Goal: Task Accomplishment & Management: Manage account settings

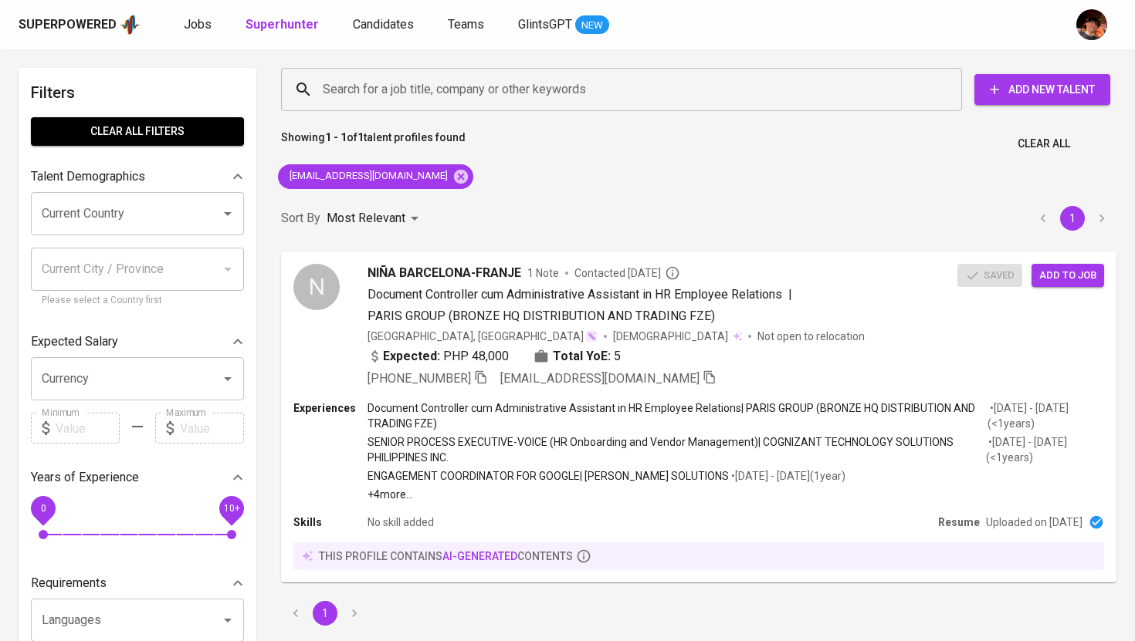
click at [205, 35] on div "Superpowered Jobs Superhunter Candidates Teams GlintsGPT NEW" at bounding box center [543, 24] width 1048 height 23
click at [192, 25] on span "Jobs" at bounding box center [198, 24] width 28 height 15
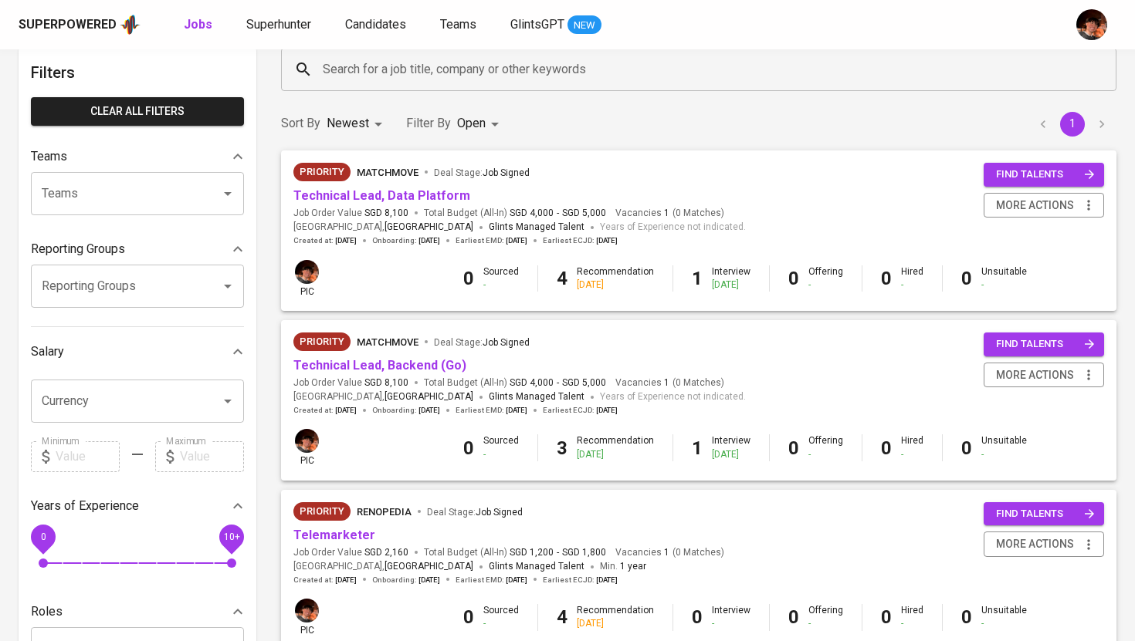
scroll to position [105, 0]
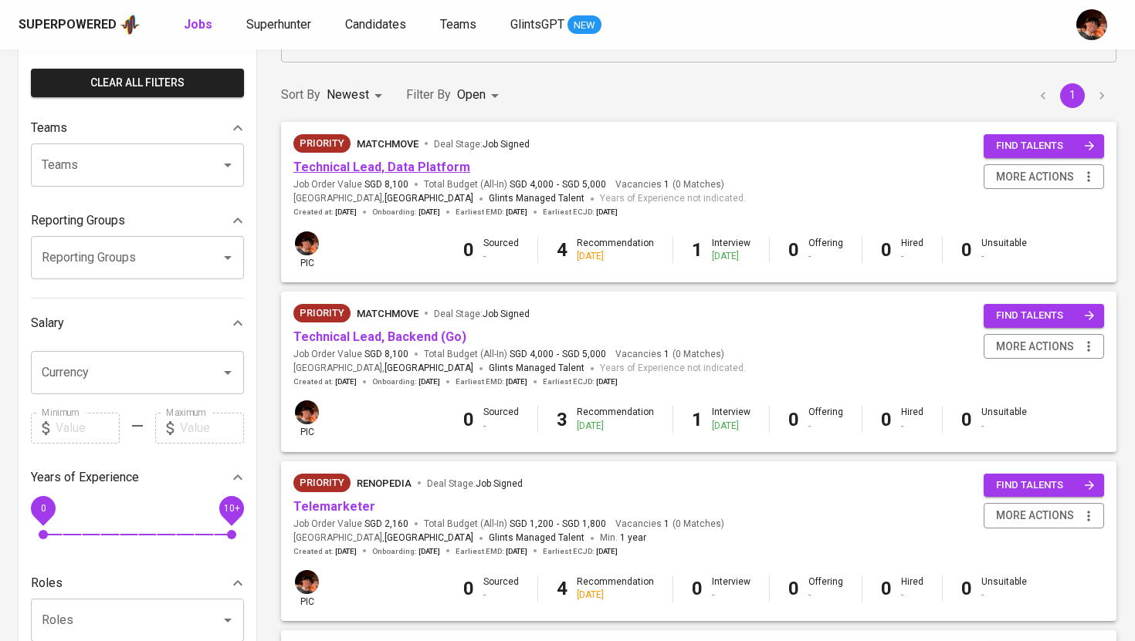
click at [393, 168] on link "Technical Lead, Data Platform" at bounding box center [381, 167] width 177 height 15
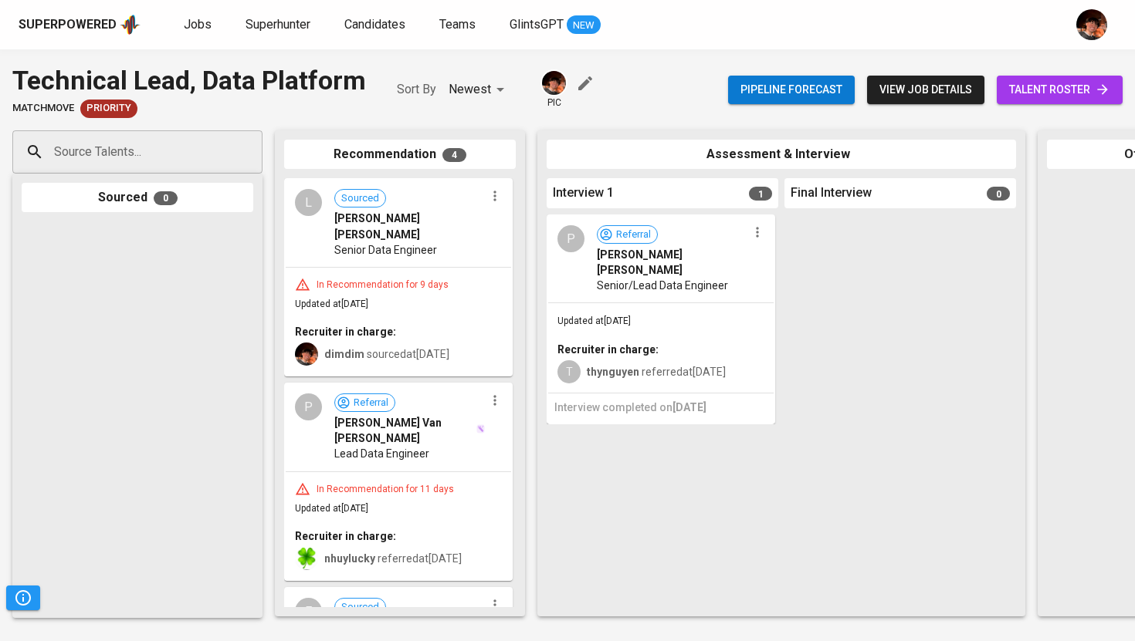
click at [756, 232] on icon "button" at bounding box center [757, 233] width 2 height 10
click at [777, 333] on span "Move to unsuitable" at bounding box center [799, 330] width 81 height 14
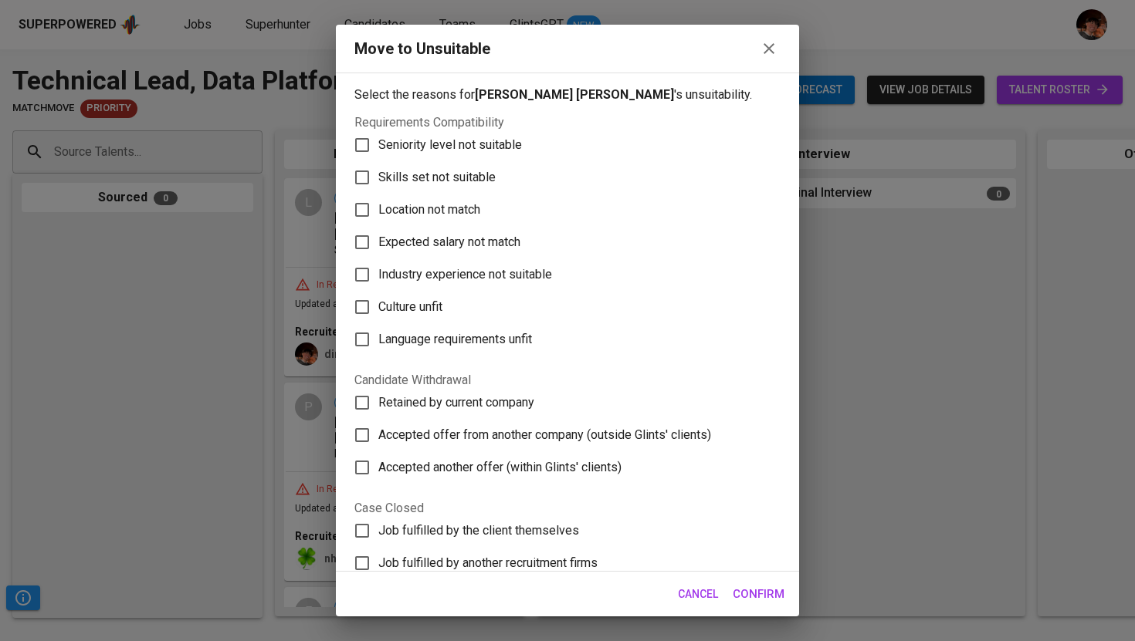
click at [489, 181] on span "Skills set not suitable" at bounding box center [436, 177] width 117 height 19
click at [378, 181] on input "Skills set not suitable" at bounding box center [362, 177] width 32 height 32
checkbox input "true"
click at [780, 597] on span "Confirm" at bounding box center [758, 594] width 52 height 20
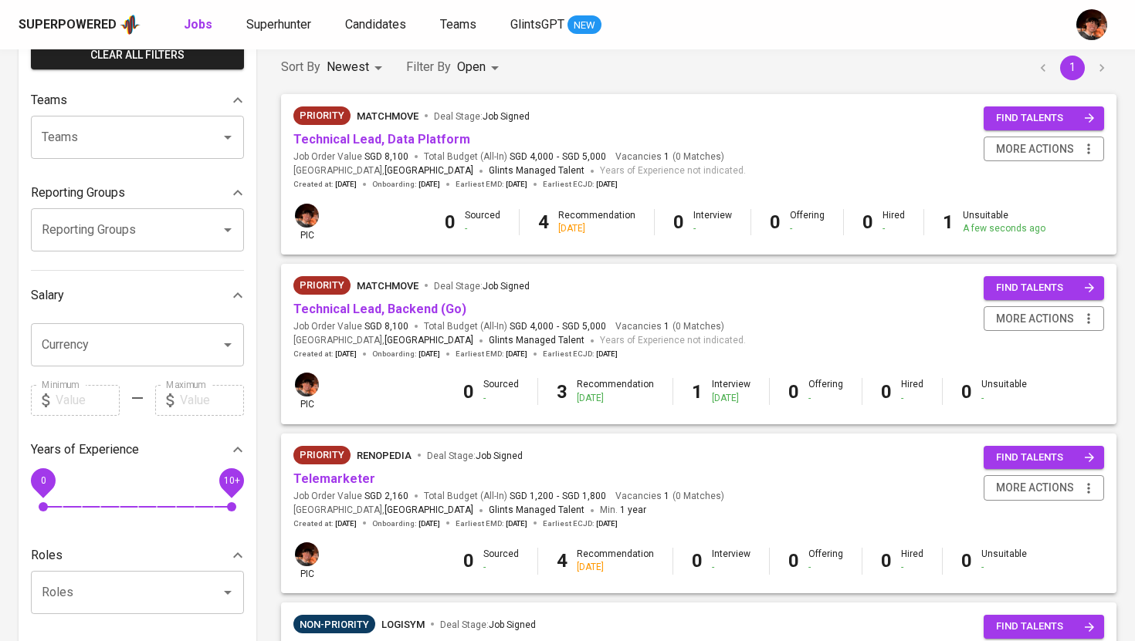
scroll to position [137, 0]
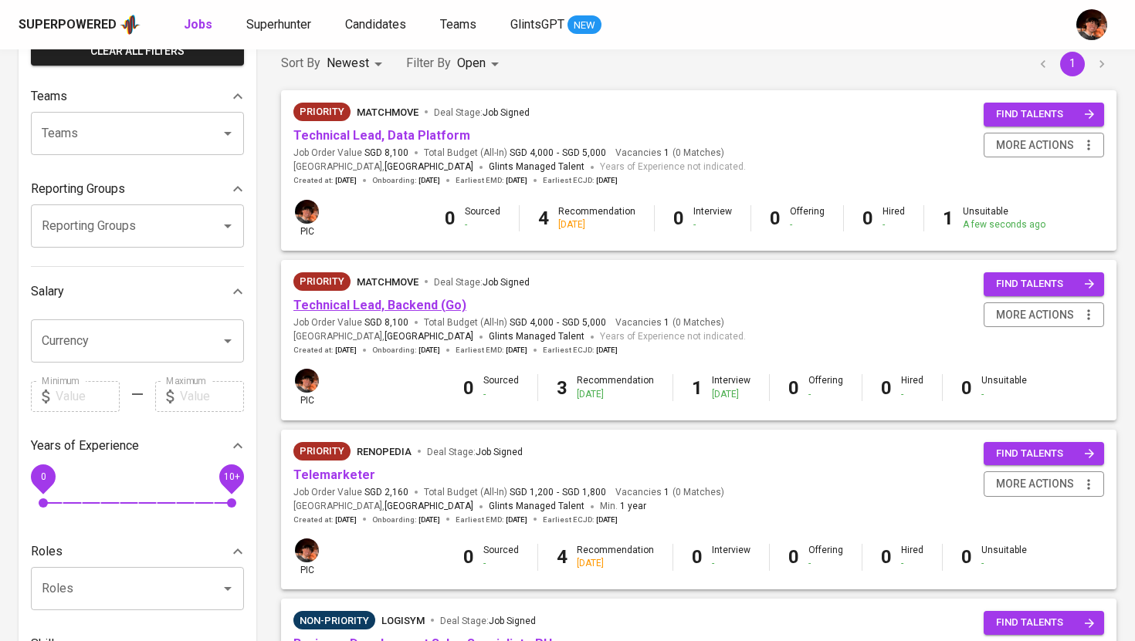
click at [418, 306] on link "Technical Lead, Backend (Go)" at bounding box center [379, 305] width 173 height 15
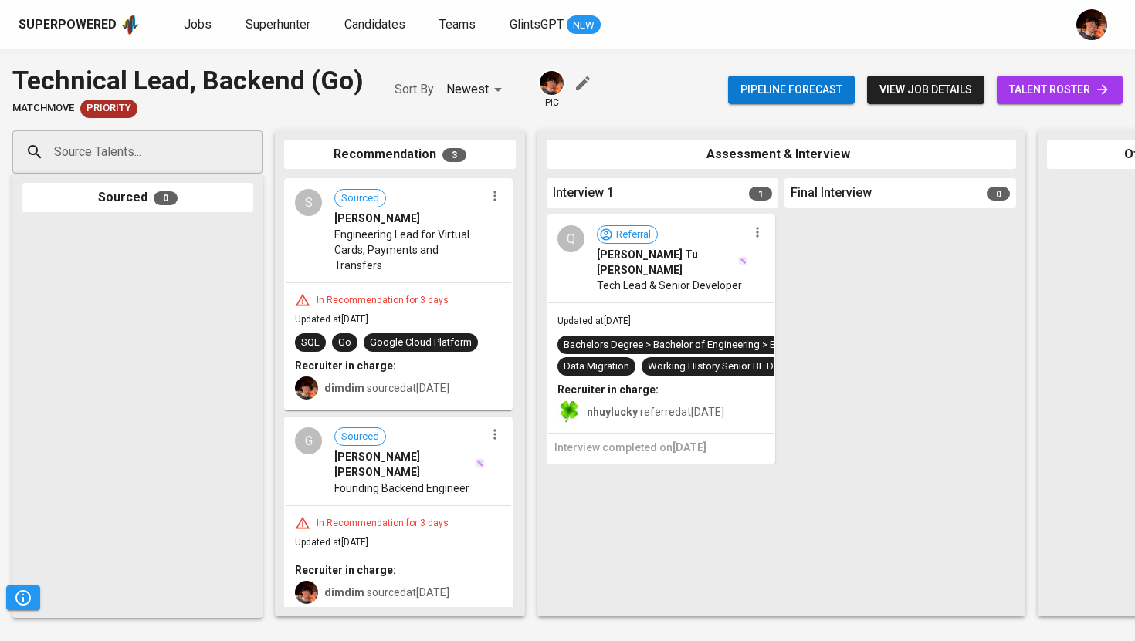
click at [754, 239] on icon "button" at bounding box center [756, 232] width 15 height 15
click at [790, 338] on li "Move to unsuitable" at bounding box center [816, 330] width 139 height 23
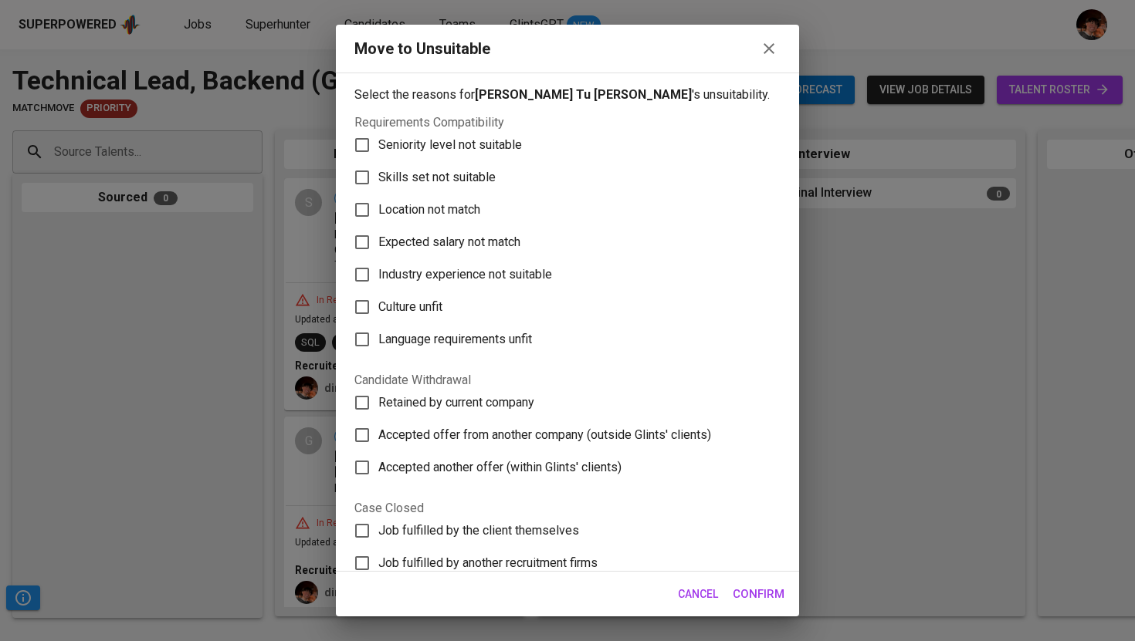
click at [480, 181] on span "Skills set not suitable" at bounding box center [436, 177] width 117 height 19
click at [378, 181] on input "Skills set not suitable" at bounding box center [362, 177] width 32 height 32
checkbox input "true"
click at [754, 594] on span "Confirm" at bounding box center [758, 594] width 52 height 20
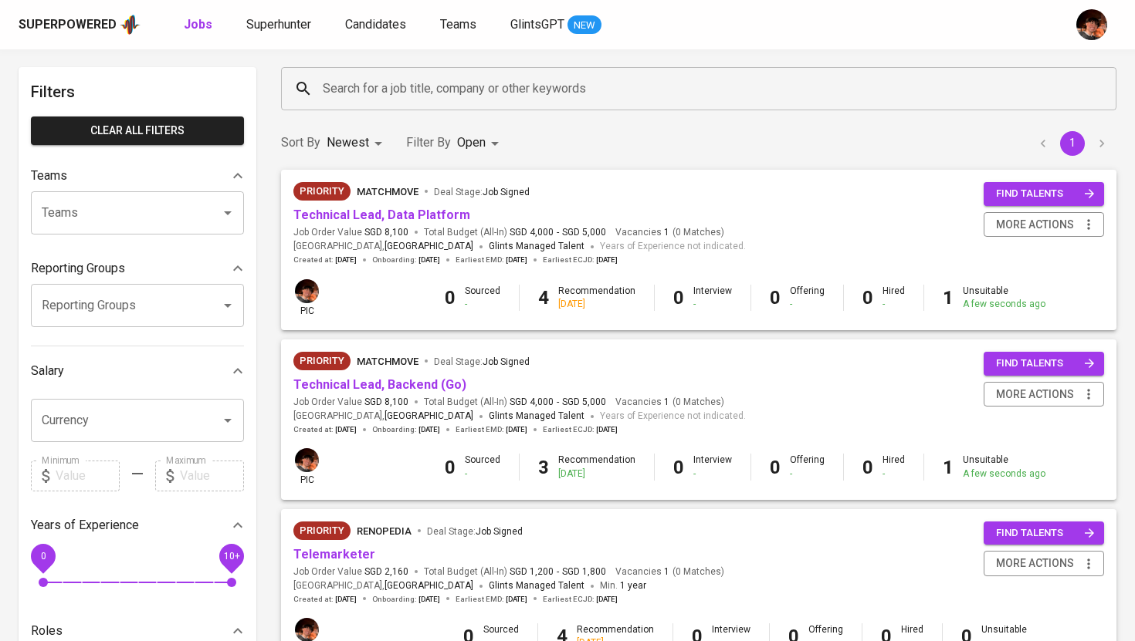
scroll to position [45, 0]
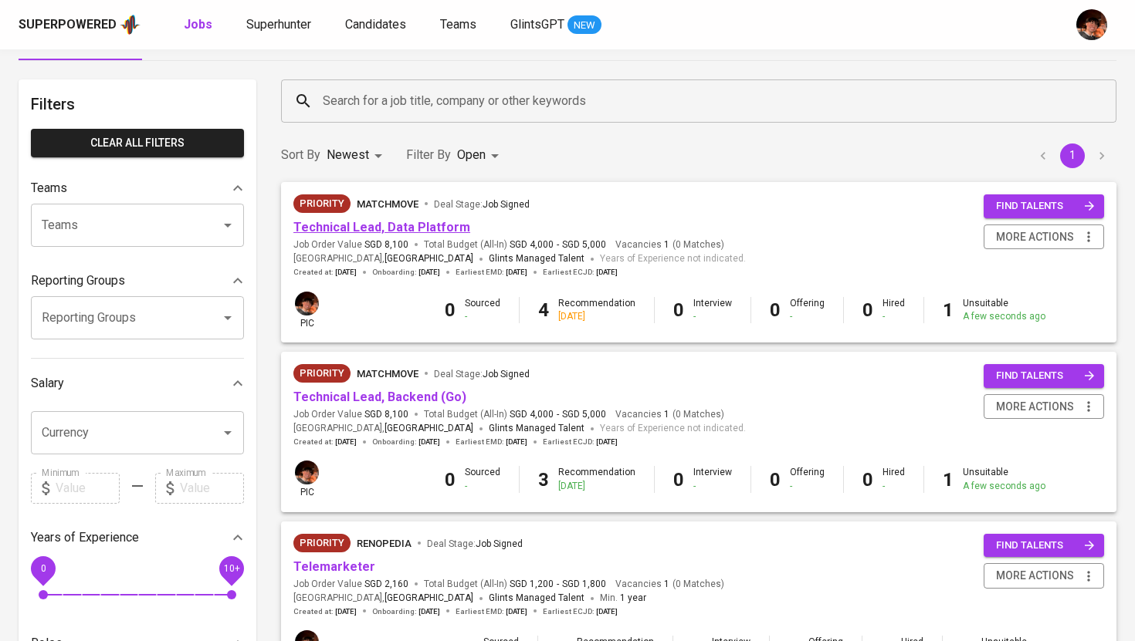
click at [364, 224] on link "Technical Lead, Data Platform" at bounding box center [381, 227] width 177 height 15
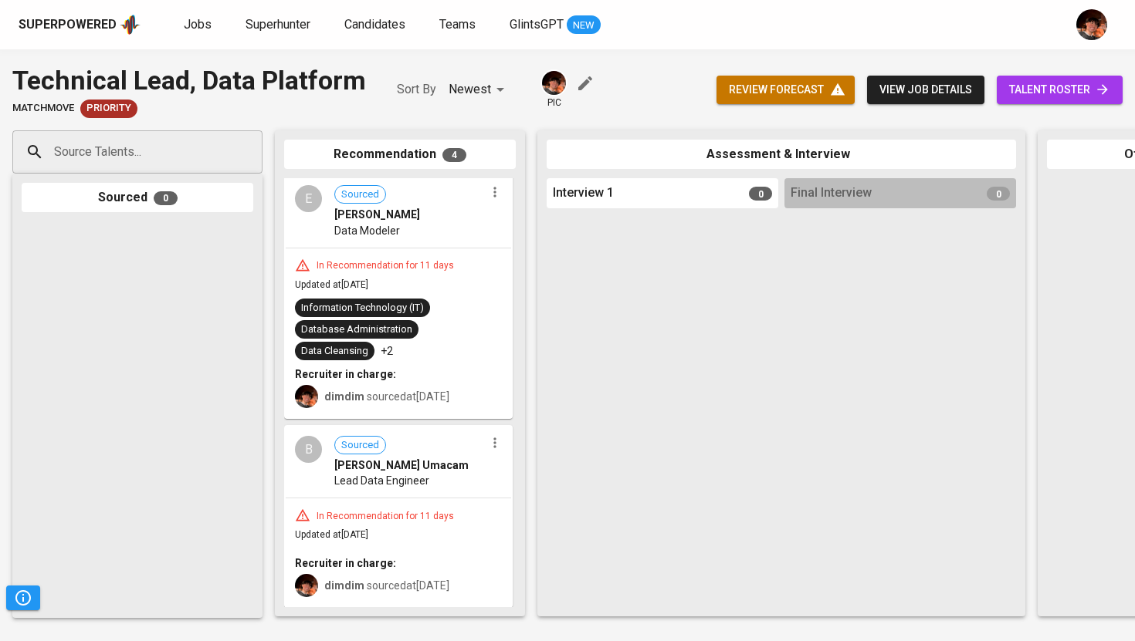
scroll to position [367, 0]
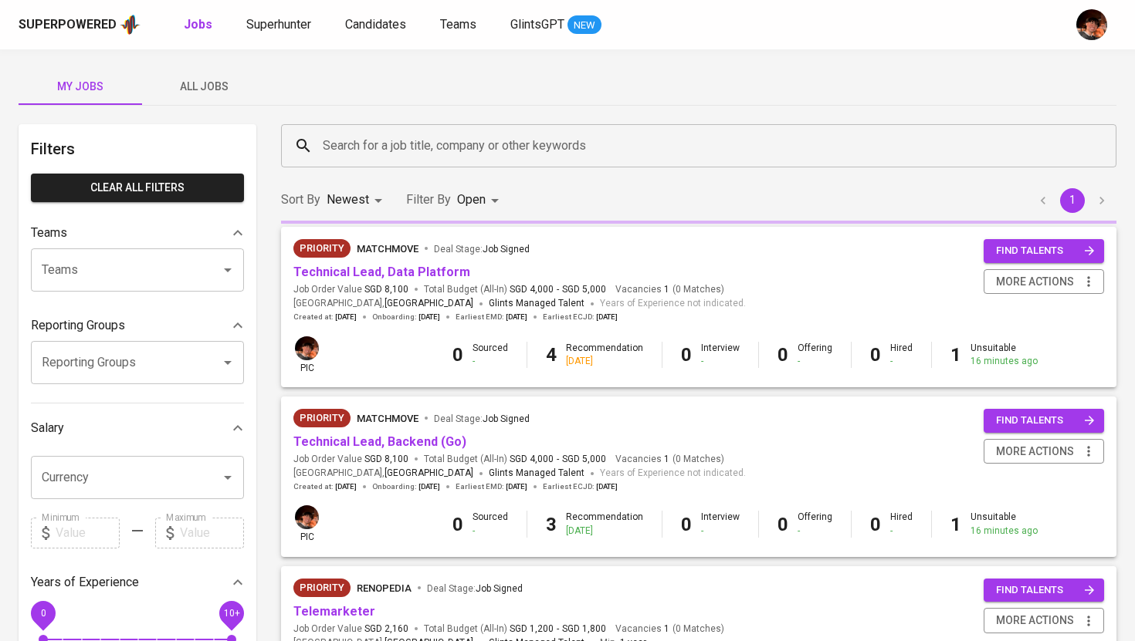
scroll to position [45, 0]
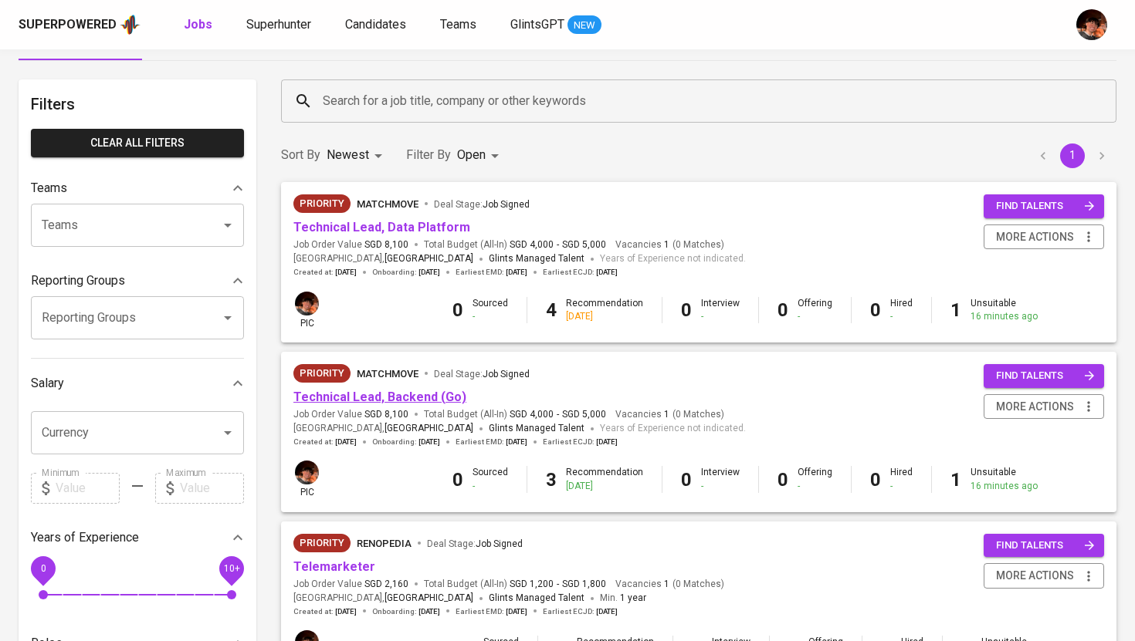
click at [398, 396] on link "Technical Lead, Backend (Go)" at bounding box center [379, 397] width 173 height 15
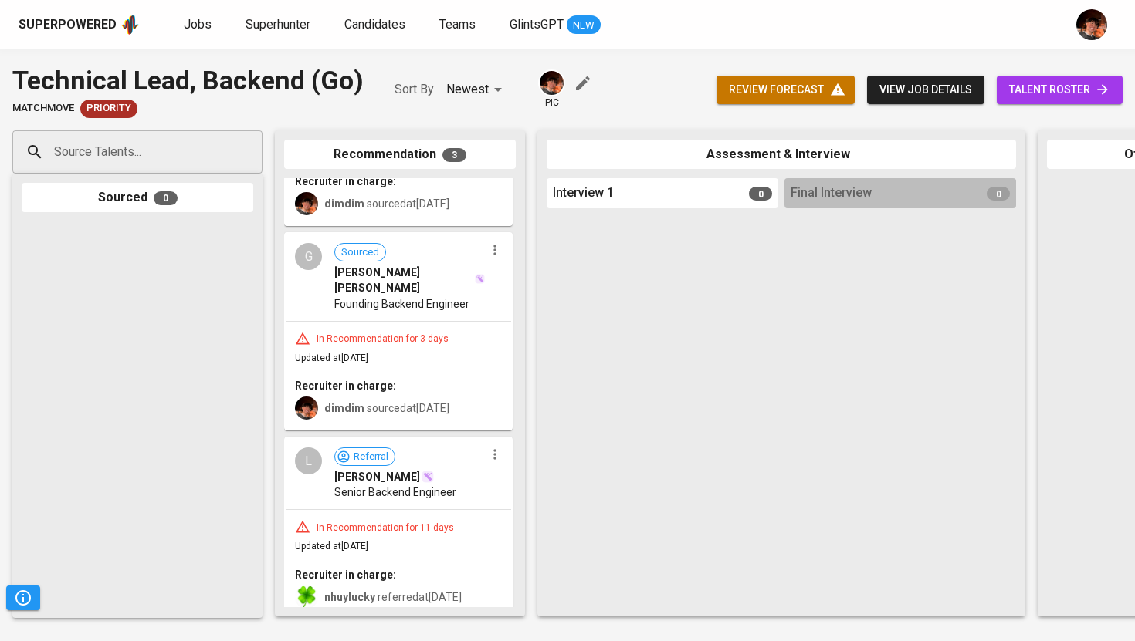
scroll to position [194, 0]
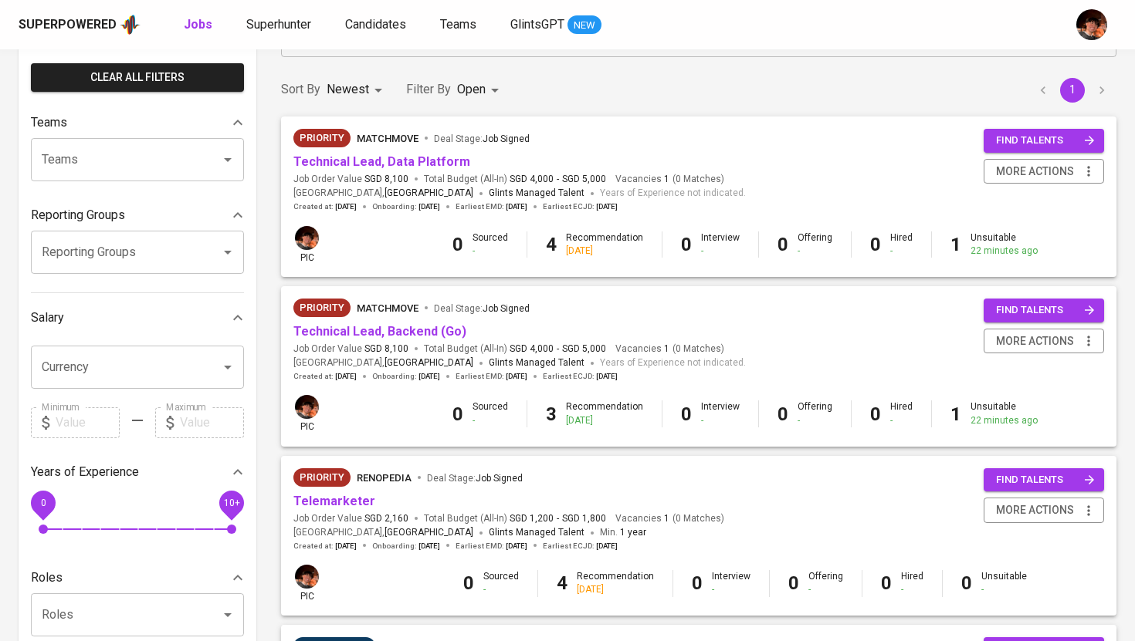
scroll to position [116, 0]
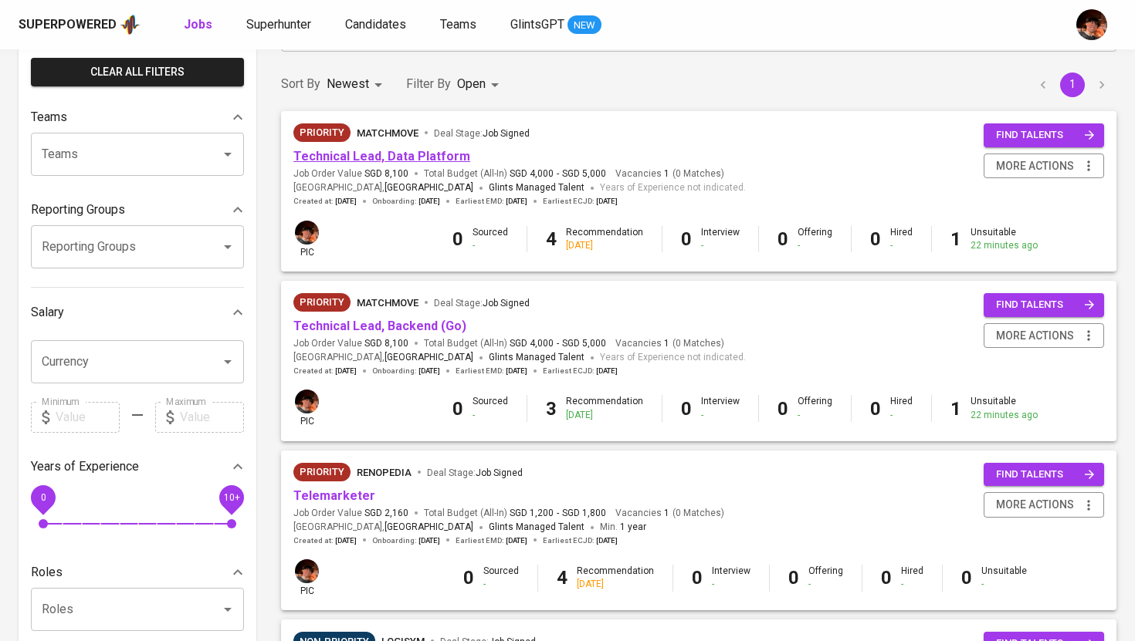
click at [393, 158] on link "Technical Lead, Data Platform" at bounding box center [381, 156] width 177 height 15
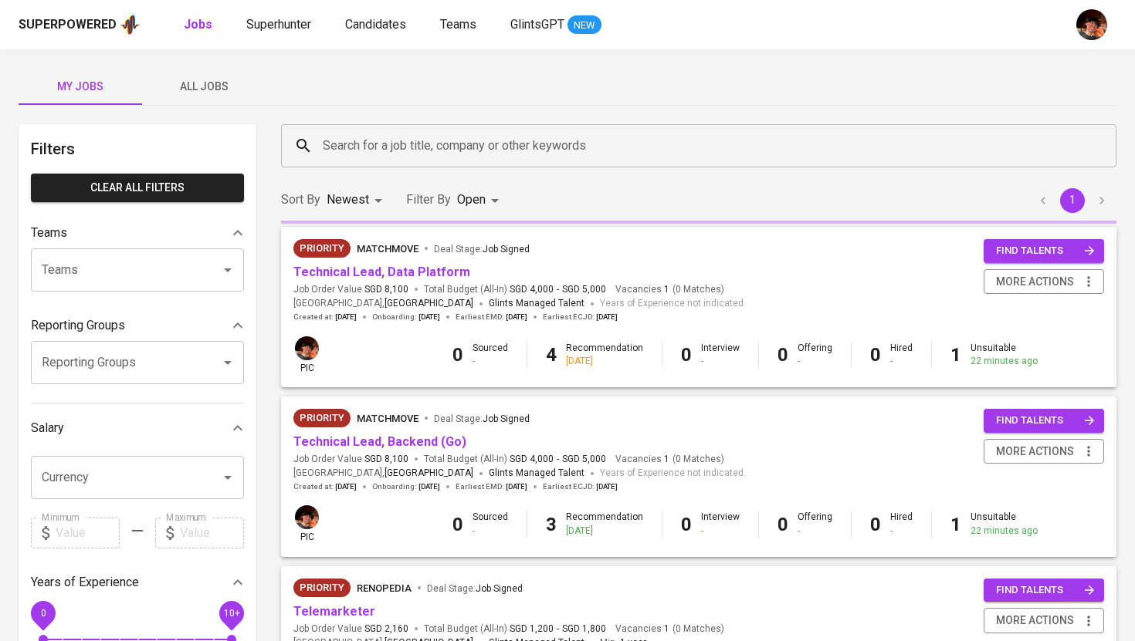
scroll to position [116, 0]
